Goal: Information Seeking & Learning: Learn about a topic

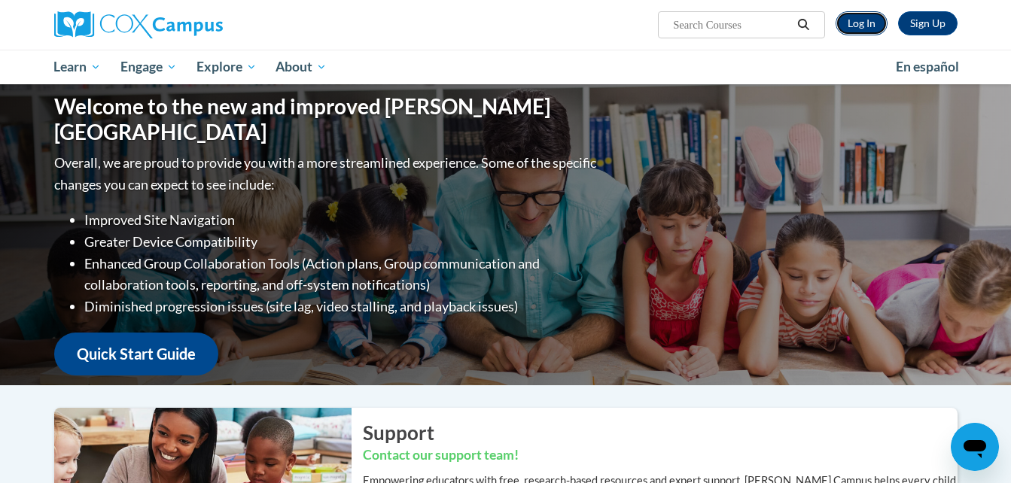
click at [848, 26] on link "Log In" at bounding box center [862, 23] width 52 height 24
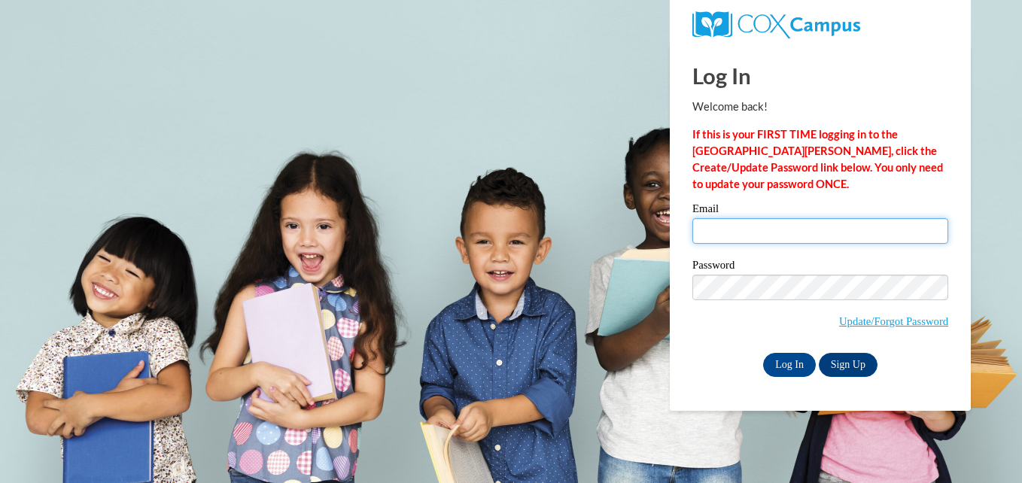
click at [757, 230] on input "Email" at bounding box center [821, 231] width 256 height 26
type input "trinitydanderson@gmail.com"
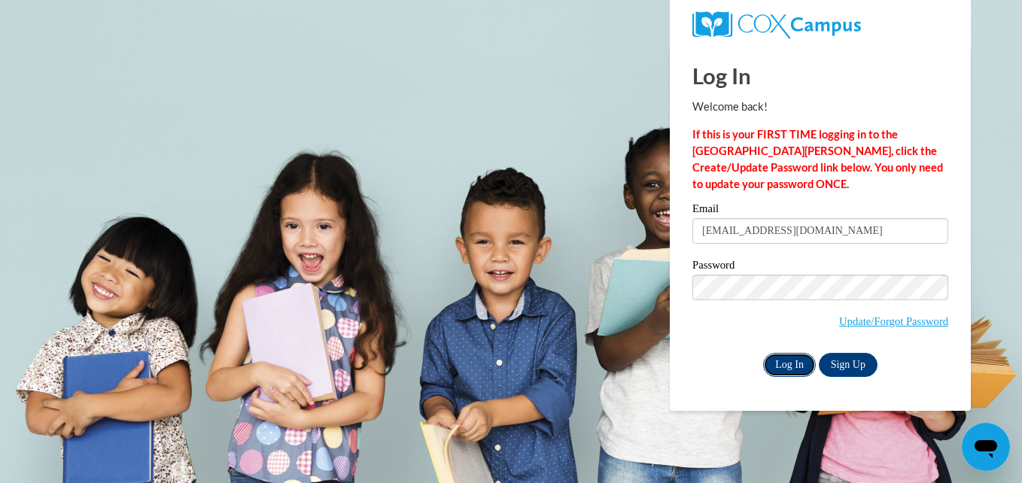
click at [794, 368] on input "Log In" at bounding box center [789, 365] width 53 height 24
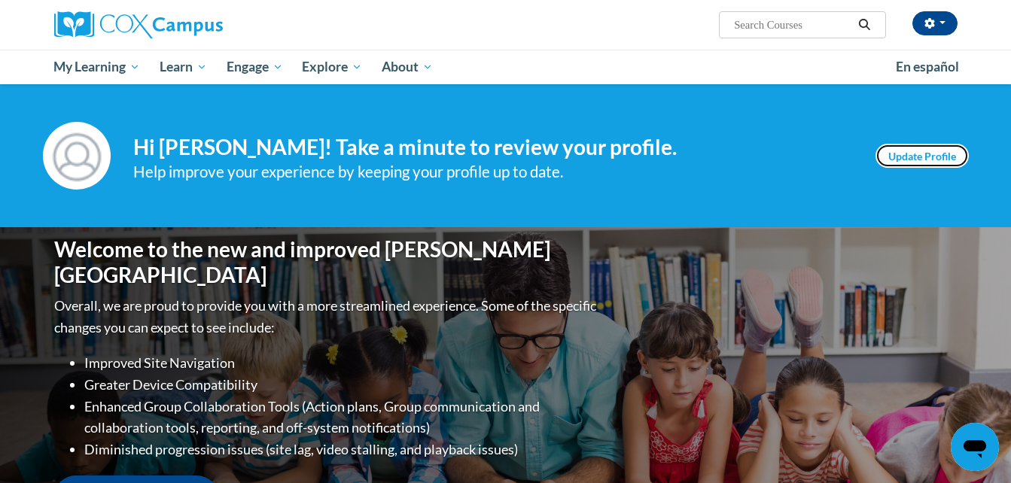
click at [914, 148] on link "Update Profile" at bounding box center [922, 156] width 93 height 24
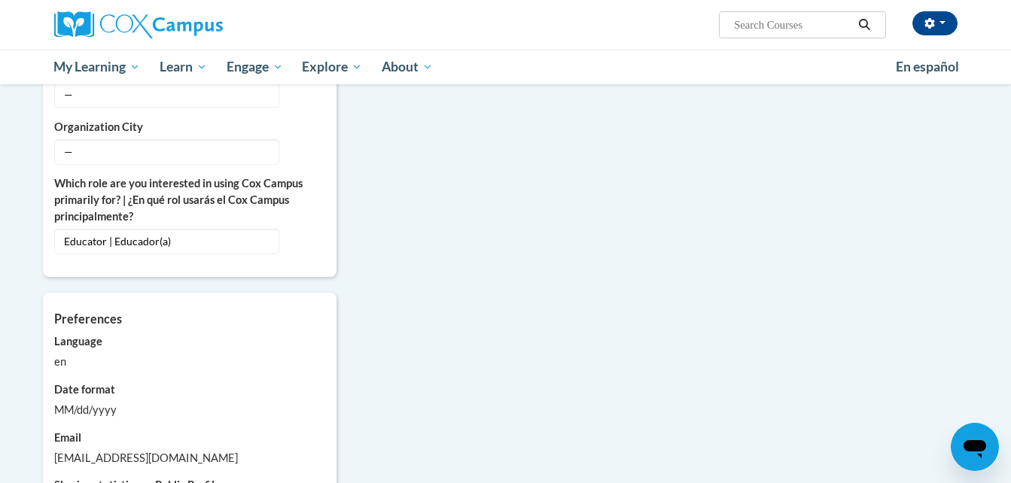
scroll to position [1079, 0]
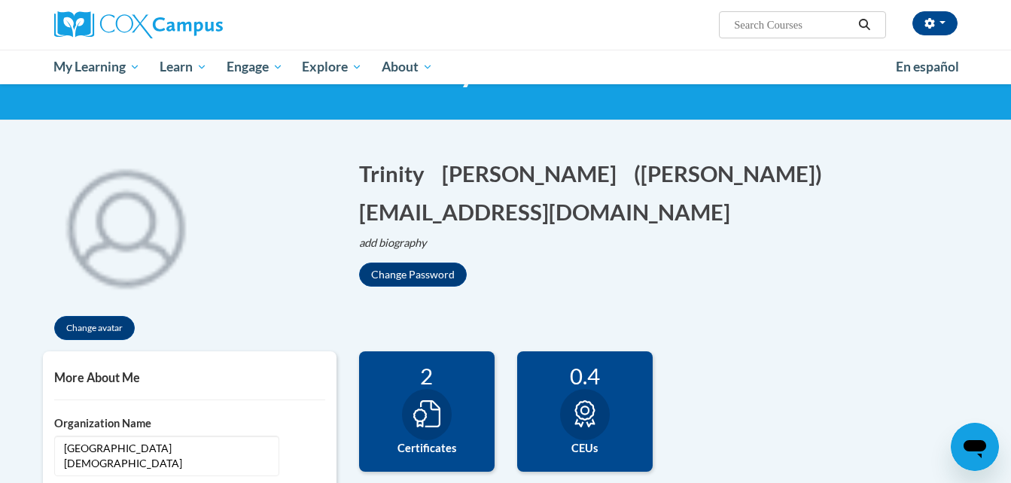
scroll to position [0, 0]
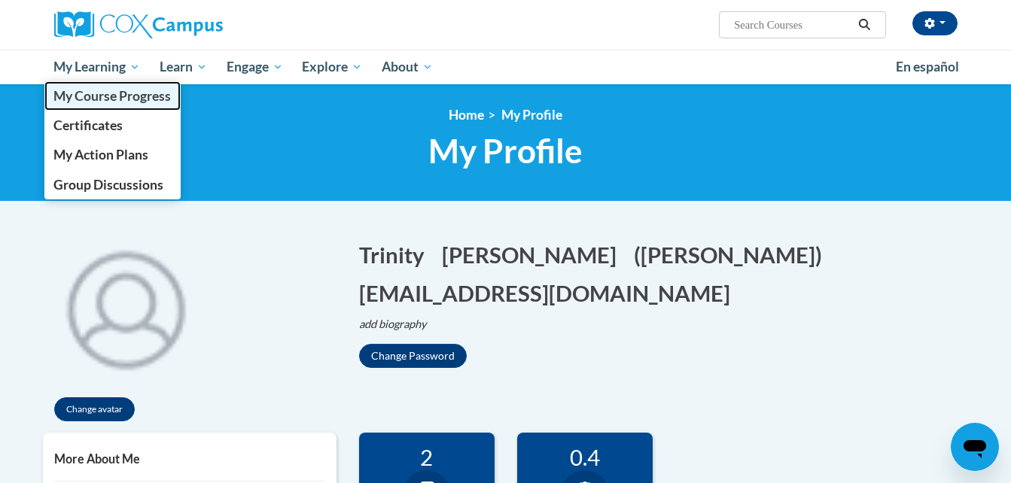
click at [120, 109] on link "My Course Progress" at bounding box center [112, 95] width 137 height 29
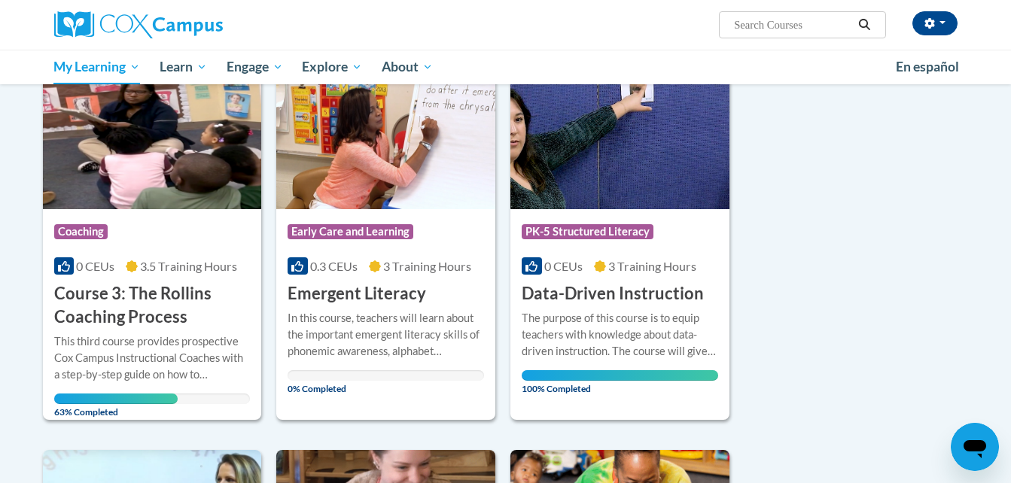
scroll to position [218, 0]
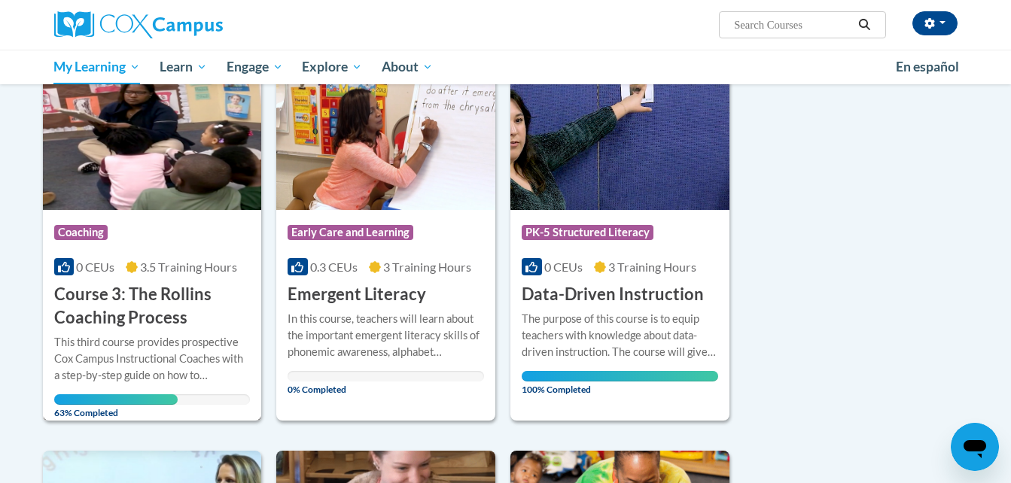
click at [151, 266] on span "3.5 Training Hours" at bounding box center [188, 267] width 97 height 14
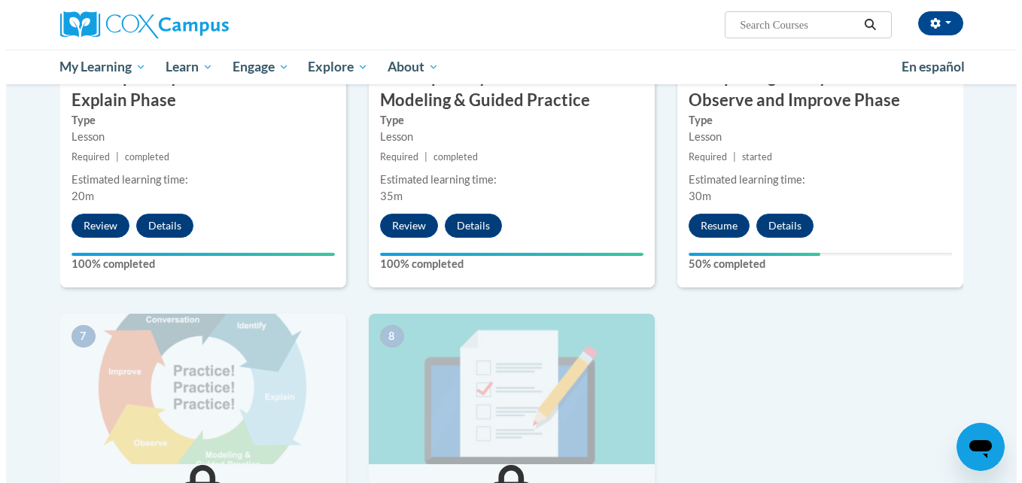
scroll to position [930, 0]
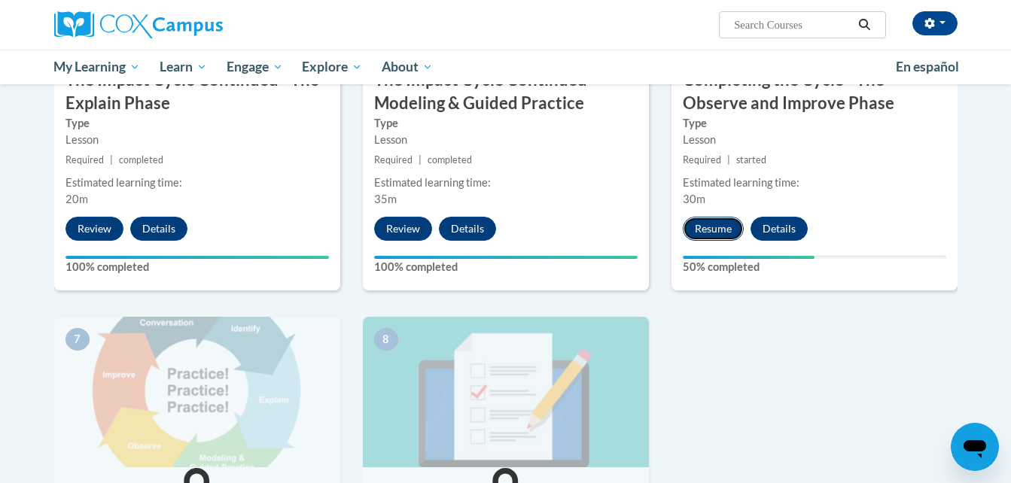
click at [708, 233] on button "Resume" at bounding box center [713, 229] width 61 height 24
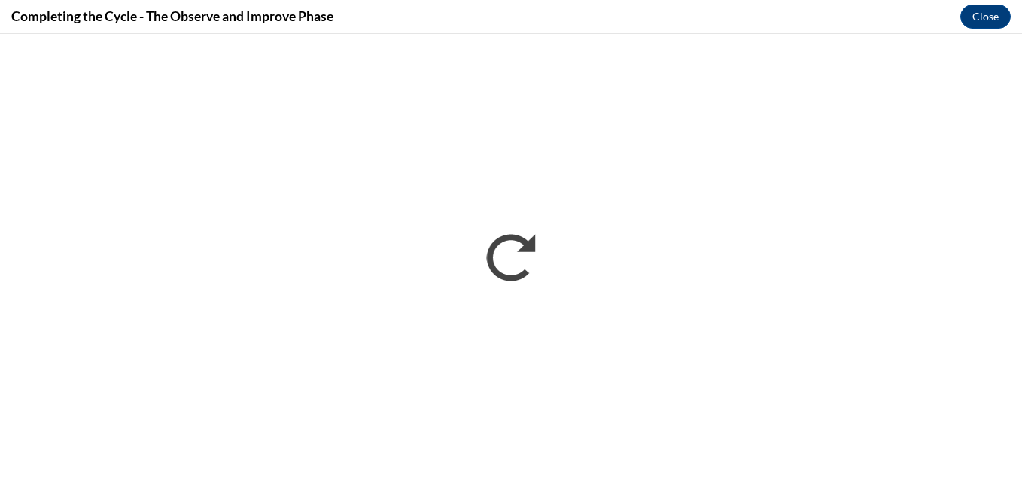
scroll to position [0, 0]
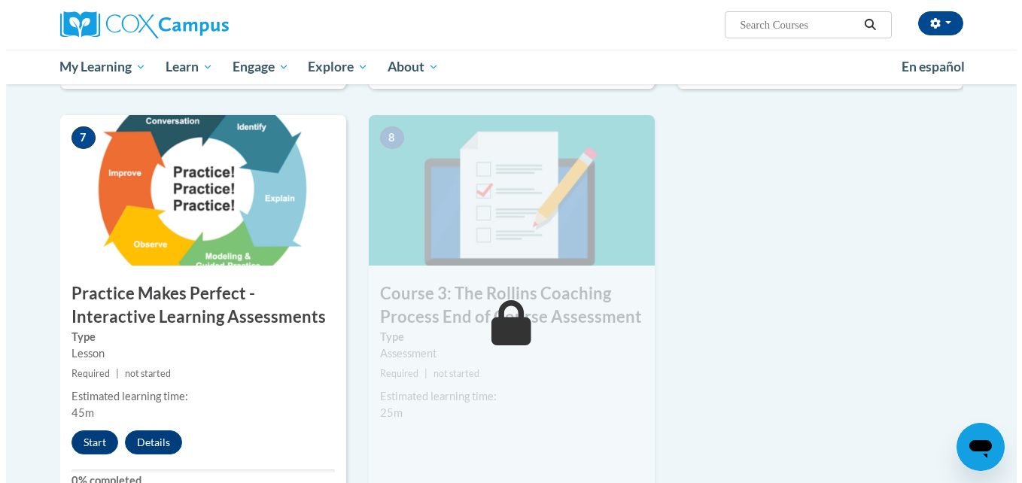
scroll to position [1132, 0]
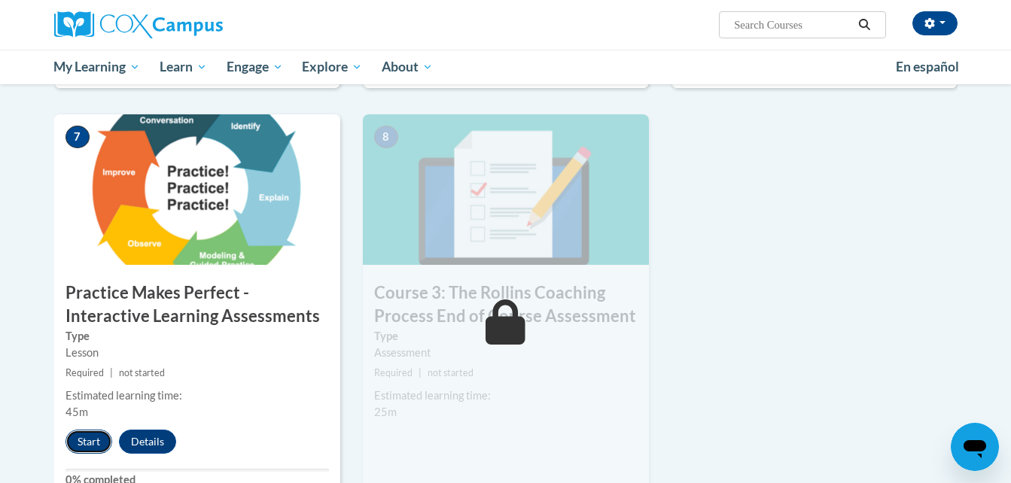
click at [79, 446] on button "Start" at bounding box center [88, 442] width 47 height 24
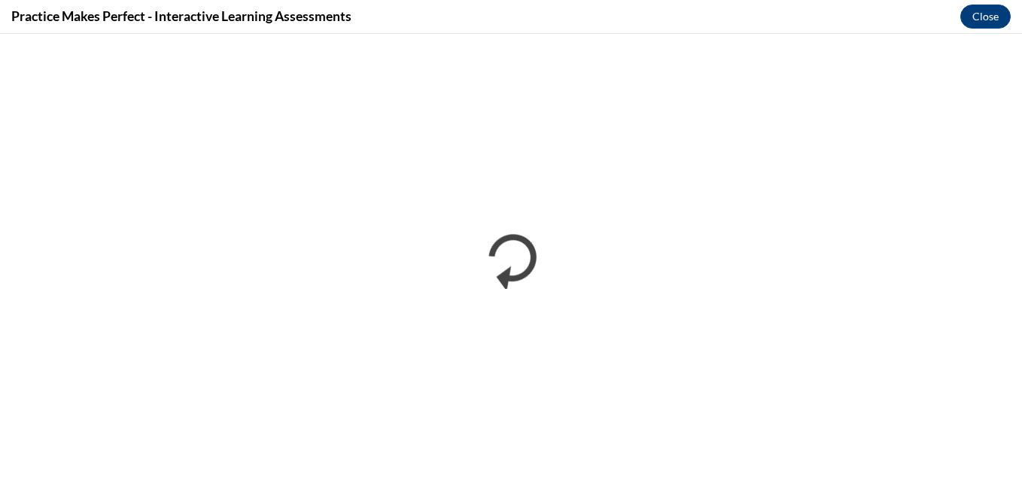
scroll to position [0, 0]
